Goal: Information Seeking & Learning: Learn about a topic

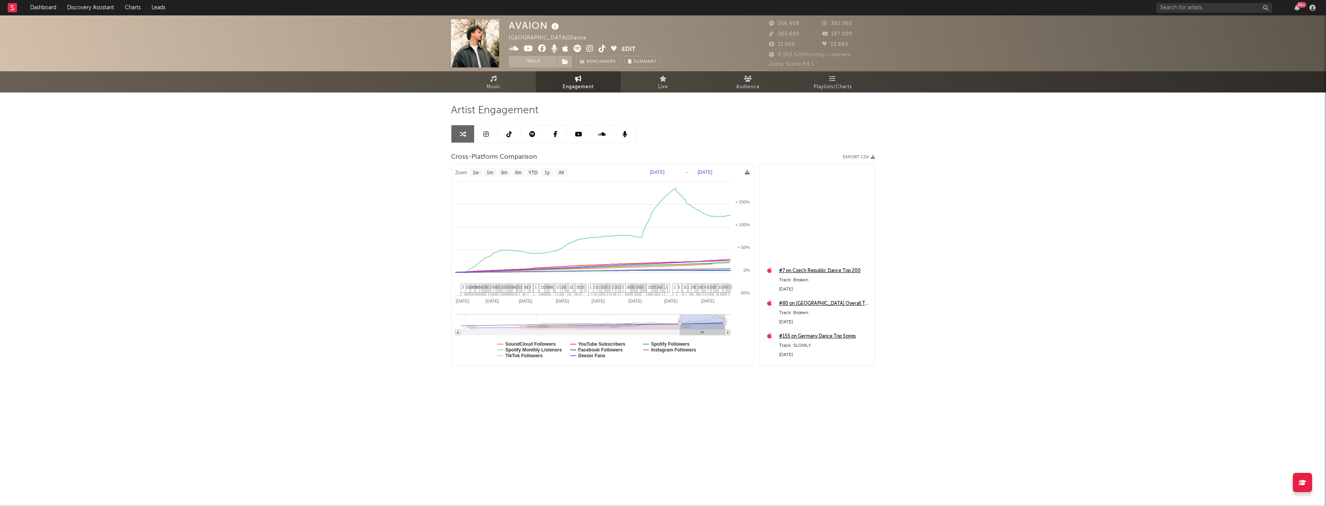
select select "1w"
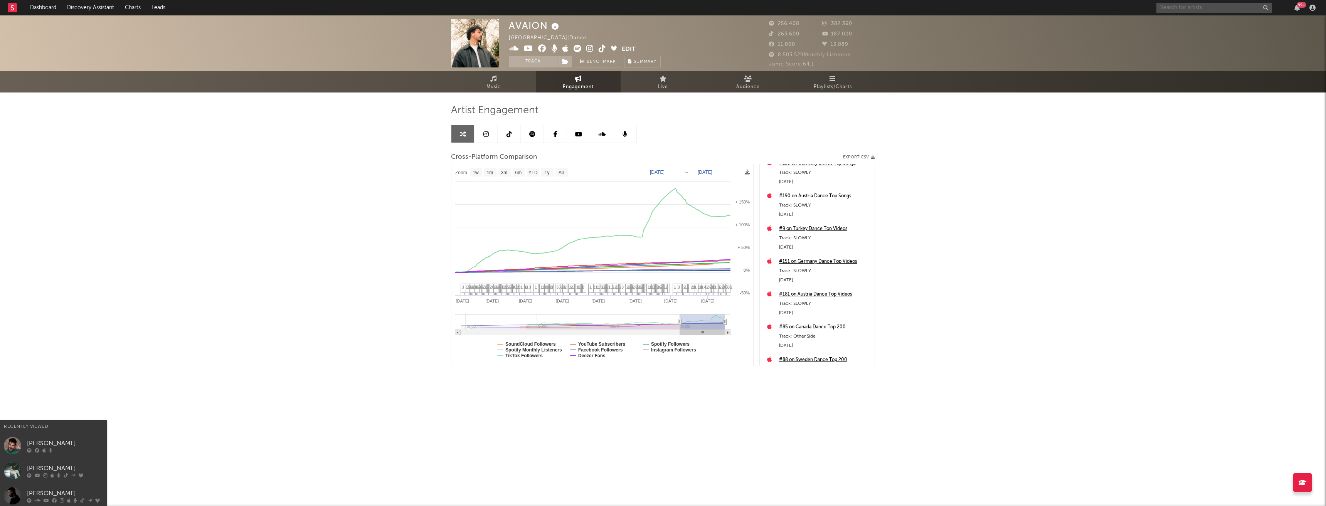
click at [1237, 7] on input "text" at bounding box center [1214, 8] width 116 height 10
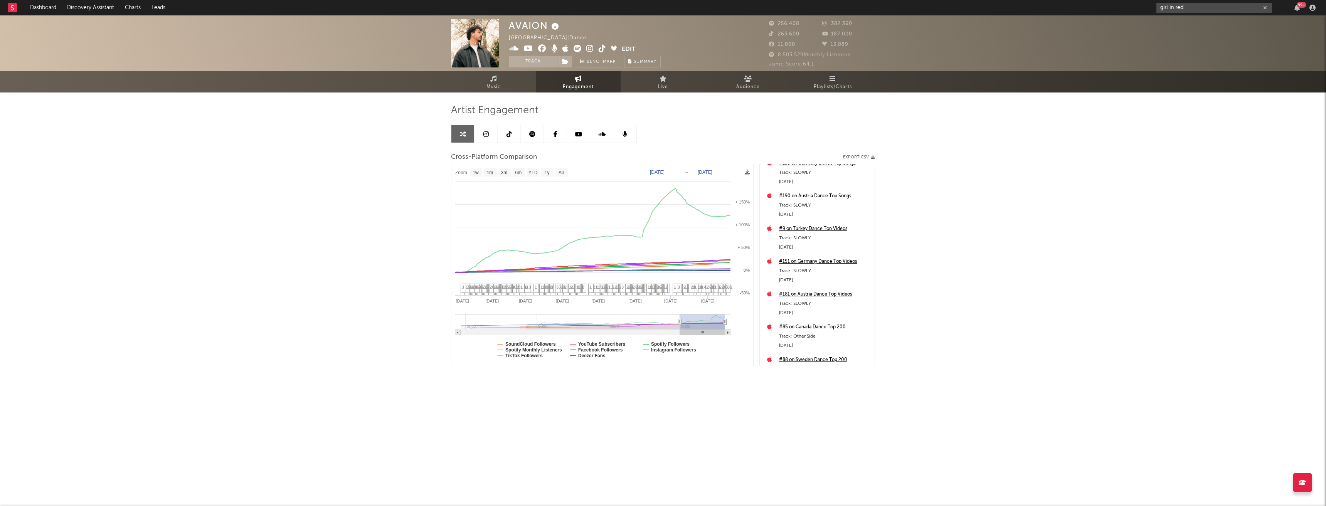
click at [1201, 8] on input "girl in red" at bounding box center [1214, 8] width 116 height 10
type input "girl in red"
click at [1201, 22] on div "girl in red" at bounding box center [1225, 22] width 85 height 9
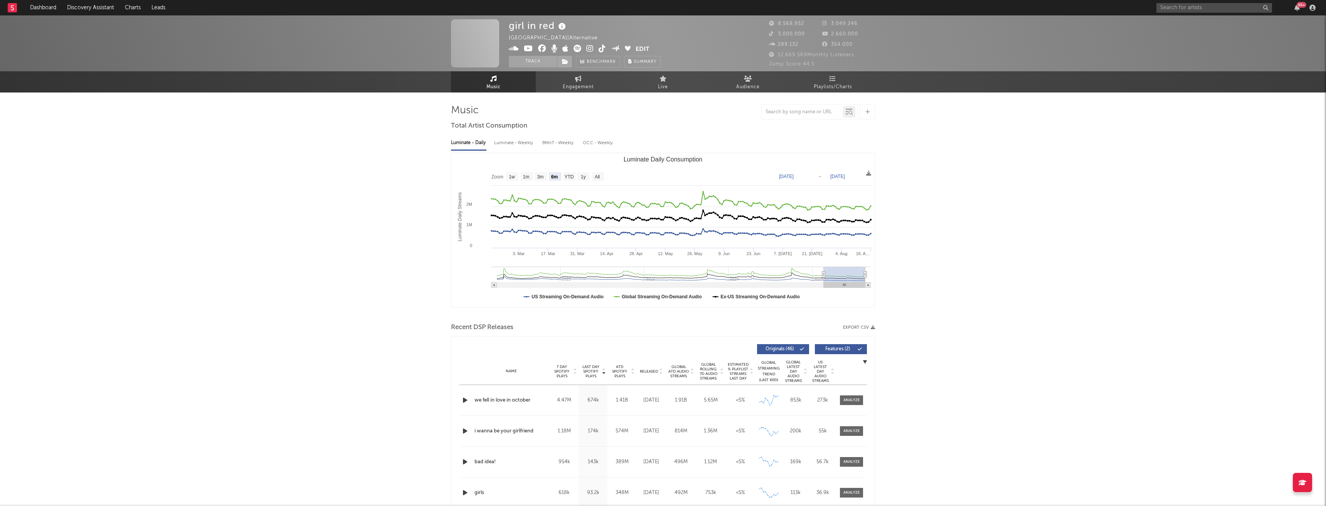
select select "6m"
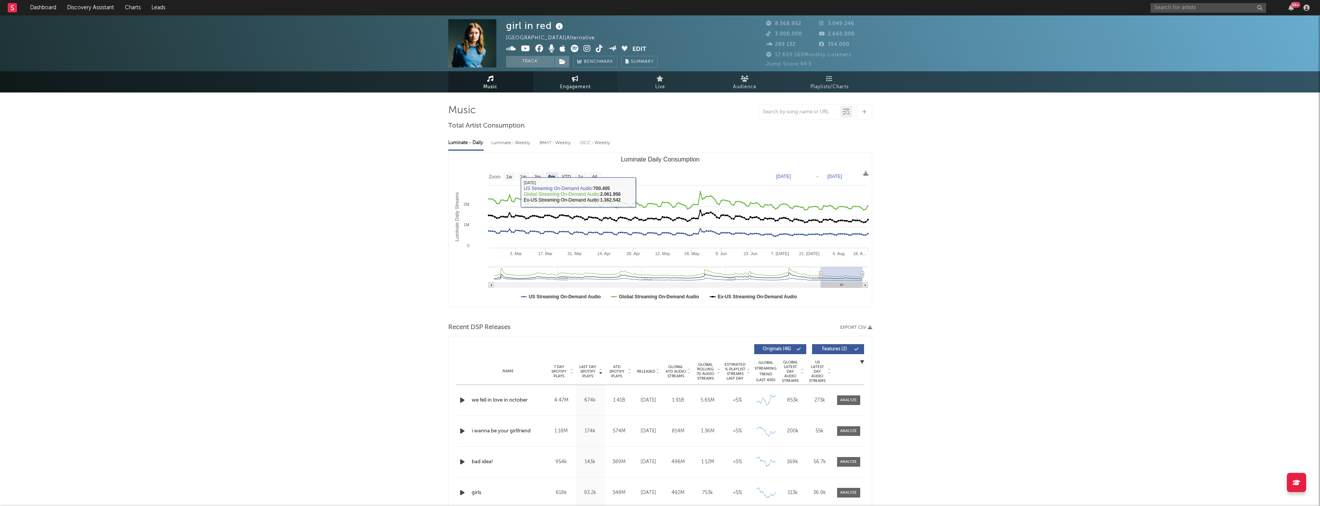
click at [590, 81] on link "Engagement" at bounding box center [575, 81] width 85 height 21
select select "1w"
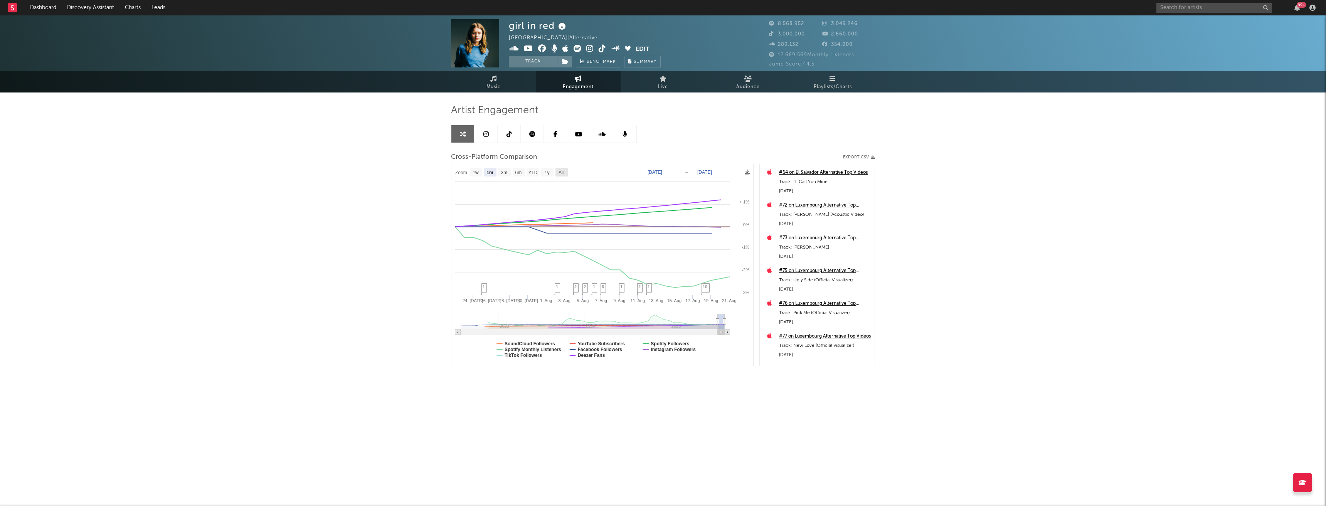
click at [561, 170] on text "All" at bounding box center [560, 172] width 5 height 5
select select "All"
type input "[DATE]"
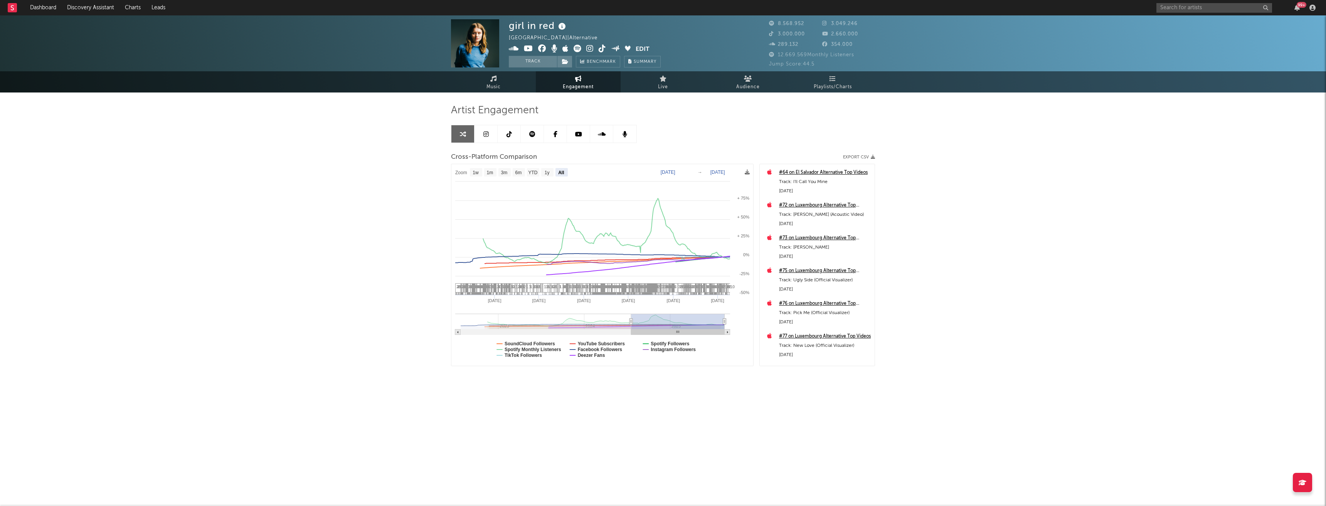
select select "All"
